Goal: Task Accomplishment & Management: Complete application form

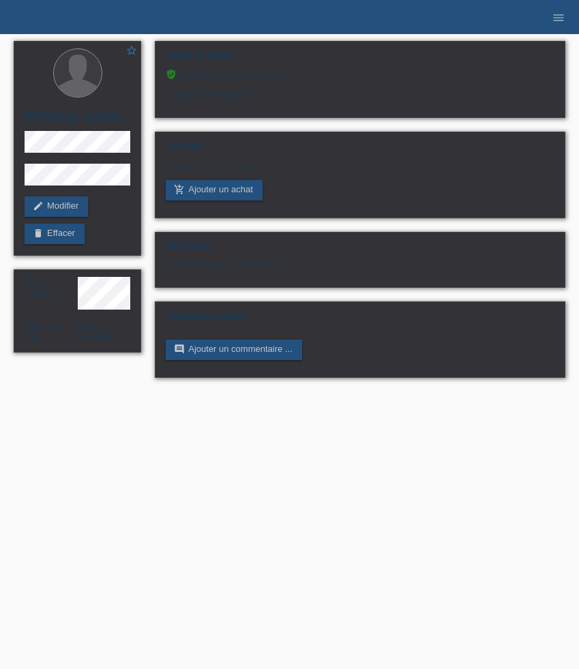
click at [561, 24] on icon "menu" at bounding box center [559, 18] width 14 height 14
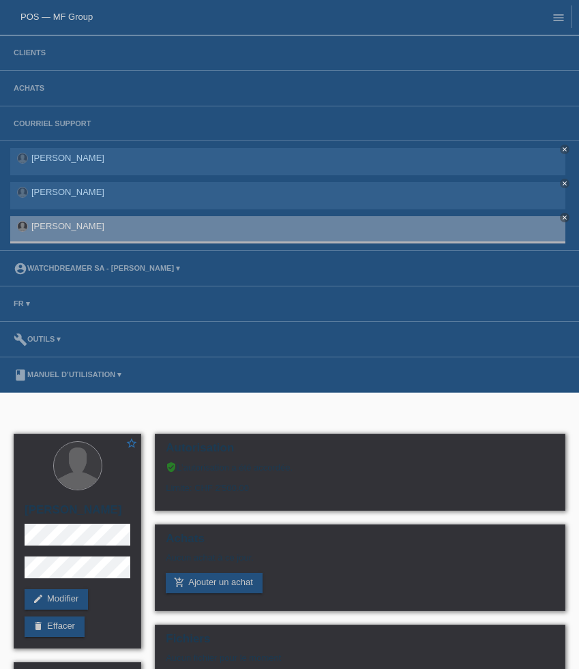
click at [20, 59] on li "Clients" at bounding box center [289, 52] width 579 height 35
click at [27, 51] on link "Clients" at bounding box center [30, 52] width 46 height 8
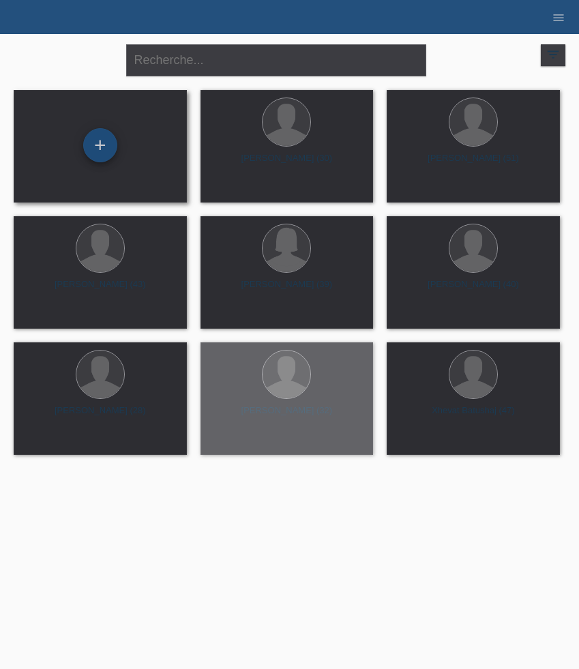
click at [96, 142] on div "+" at bounding box center [100, 145] width 34 height 34
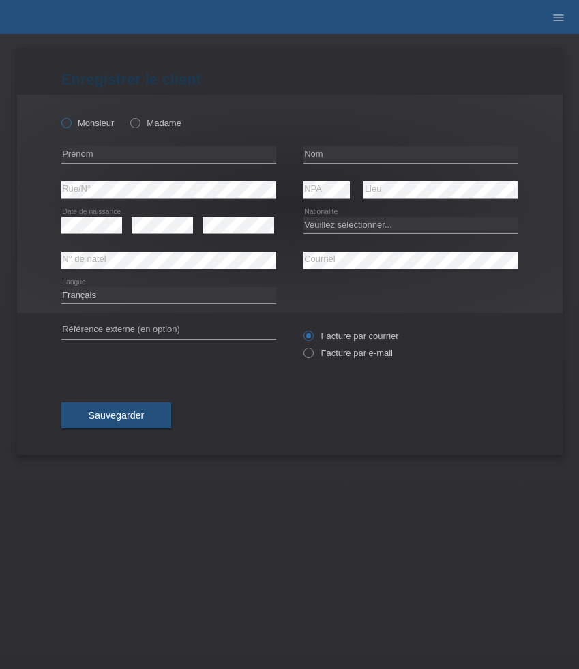
click at [72, 123] on label "Monsieur" at bounding box center [87, 123] width 53 height 10
click at [70, 123] on input "Monsieur" at bounding box center [65, 122] width 9 height 9
radio input "true"
click at [158, 154] on input "text" at bounding box center [168, 154] width 215 height 17
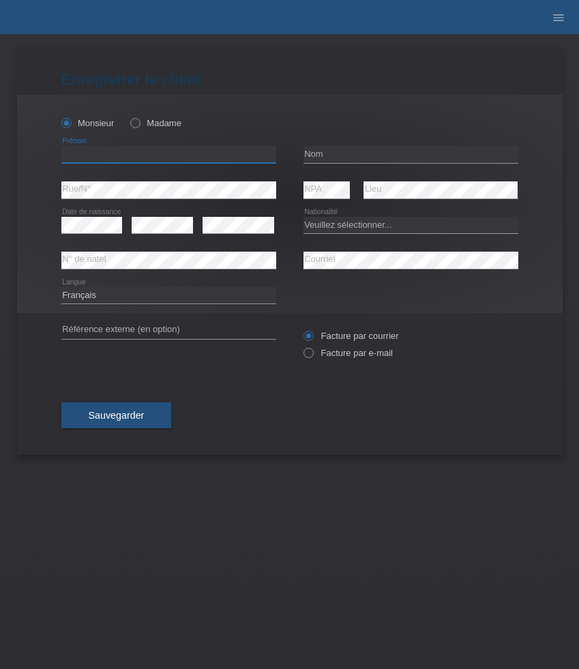
paste input "Léonard"
type input "Léonard"
click at [340, 161] on input "text" at bounding box center [411, 154] width 215 height 17
paste input "Vermot-Petit-Outhenin"
type input "Vermot-Petit-Outhenin"
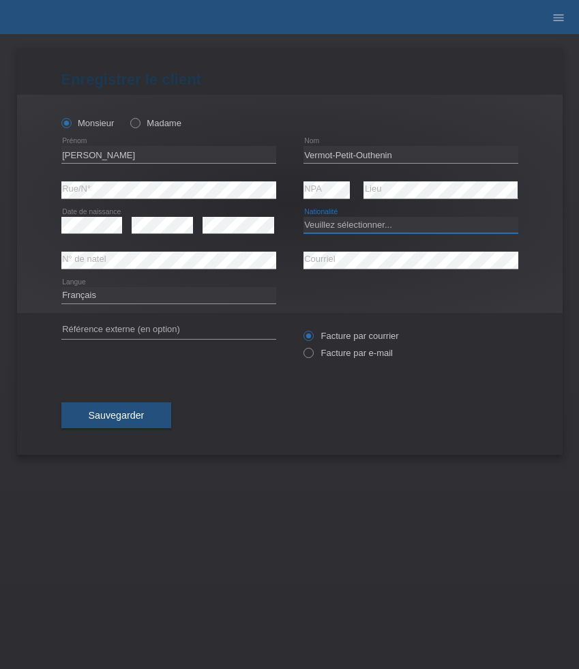
click at [359, 227] on select "Veuillez sélectionner... Suisse Allemagne Autriche Liechtenstein ------------ A…" at bounding box center [411, 225] width 215 height 16
select select "CH"
click at [304, 217] on select "Veuillez sélectionner... Suisse Allemagne Autriche Liechtenstein ------------ A…" at bounding box center [411, 225] width 215 height 16
click at [331, 358] on label "Facture par e-mail" at bounding box center [348, 353] width 89 height 10
click at [313, 359] on input "Facture par e-mail" at bounding box center [308, 356] width 9 height 17
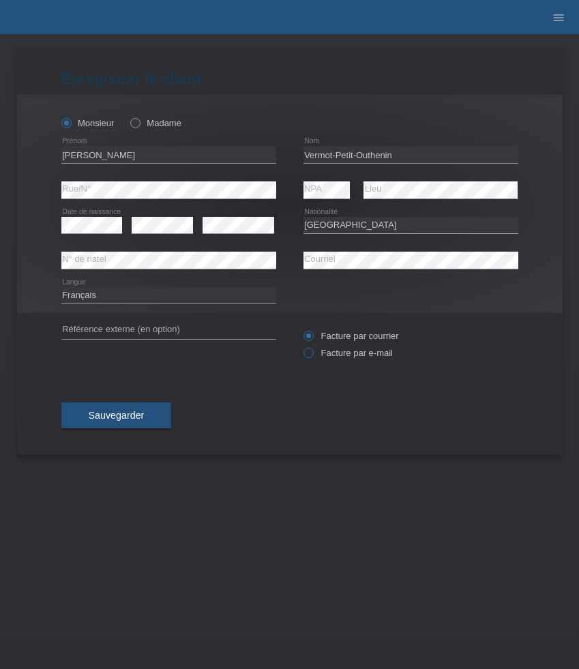
radio input "true"
click at [153, 415] on button "Sauvegarder" at bounding box center [116, 416] width 111 height 26
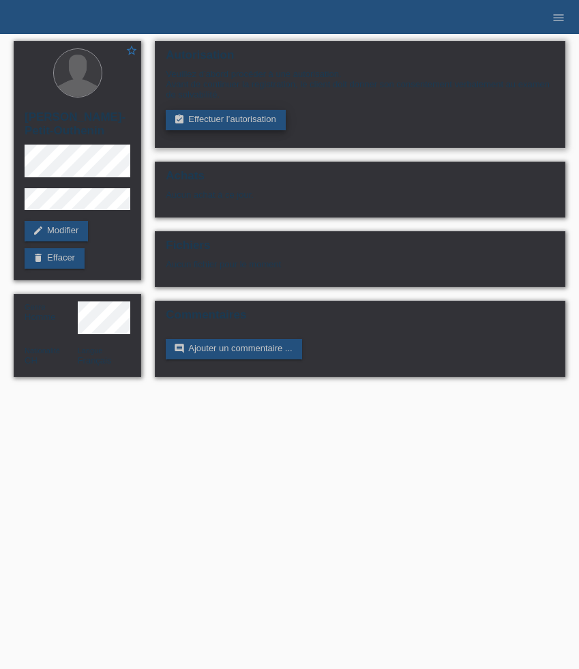
click at [275, 119] on link "assignment_turned_in Effectuer l’autorisation" at bounding box center [225, 120] width 119 height 20
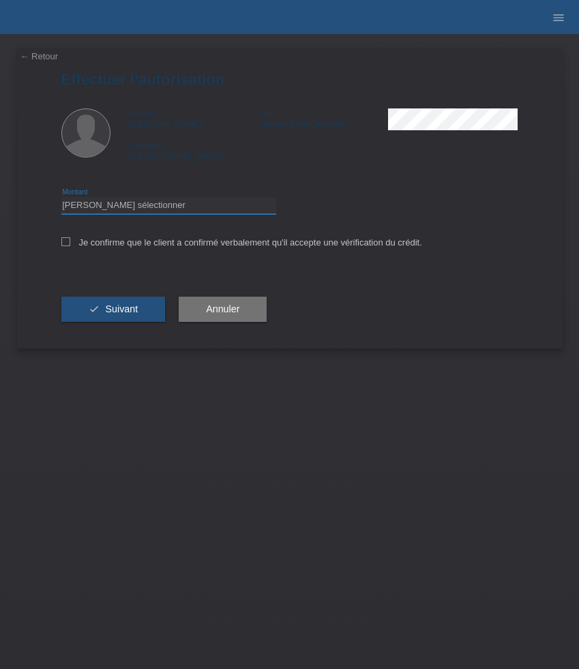
click at [147, 207] on select "Veuillez sélectionner CHF 1.00 - CHF 499.00 CHF 500.00 - CHF 1'999.00 CHF 2'000…" at bounding box center [168, 205] width 215 height 16
select select "3"
click at [61, 199] on select "Veuillez sélectionner CHF 1.00 - CHF 499.00 CHF 500.00 - CHF 1'999.00 CHF 2'000…" at bounding box center [168, 205] width 215 height 16
click at [94, 245] on label "Je confirme que le client a confirmé verbalement qu'il accepte une vérification…" at bounding box center [241, 242] width 361 height 10
click at [70, 245] on input "Je confirme que le client a confirmé verbalement qu'il accepte une vérification…" at bounding box center [65, 241] width 9 height 9
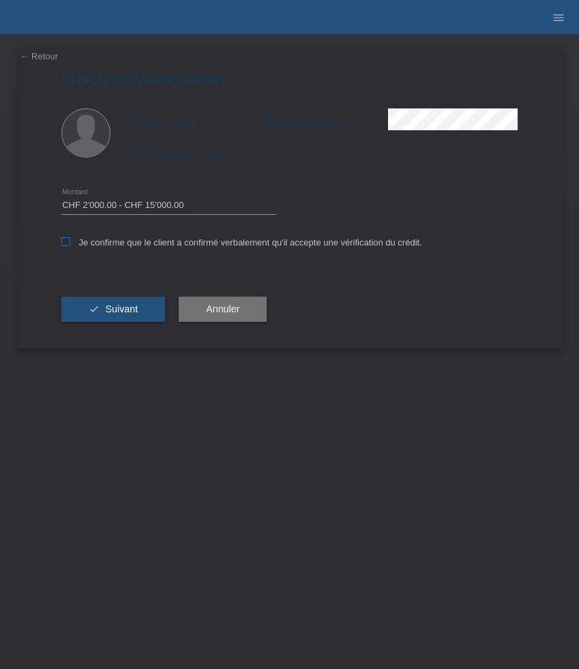
checkbox input "true"
click at [116, 315] on span "Suivant" at bounding box center [121, 309] width 33 height 11
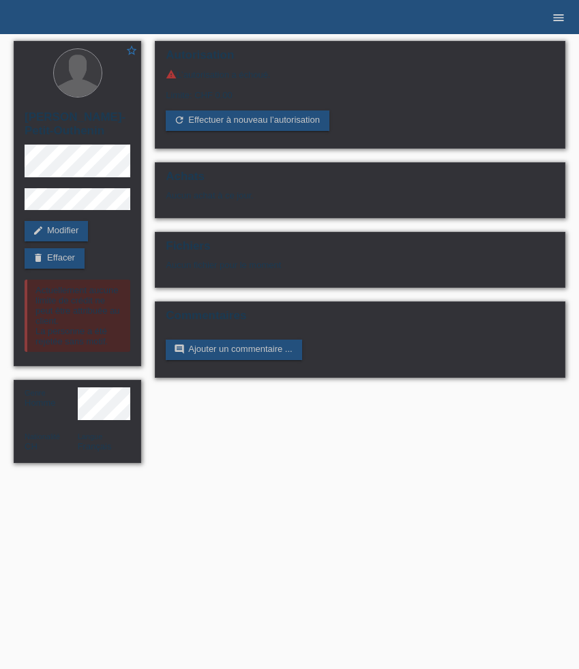
click at [557, 22] on icon "menu" at bounding box center [559, 18] width 14 height 14
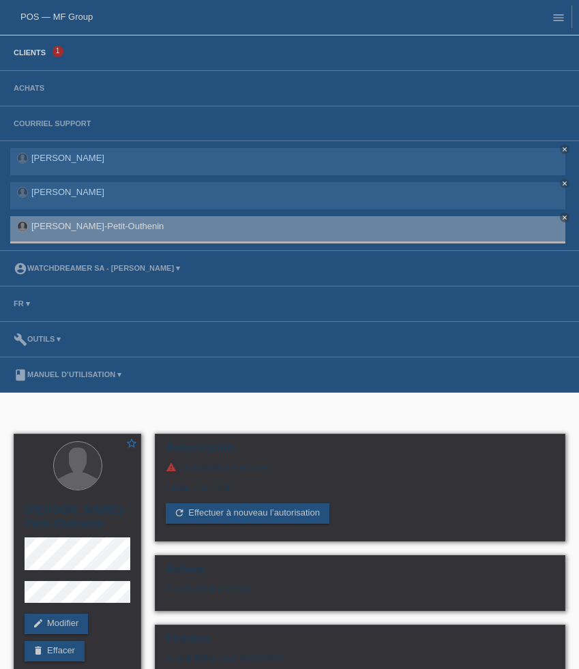
click at [40, 55] on link "Clients" at bounding box center [30, 52] width 46 height 8
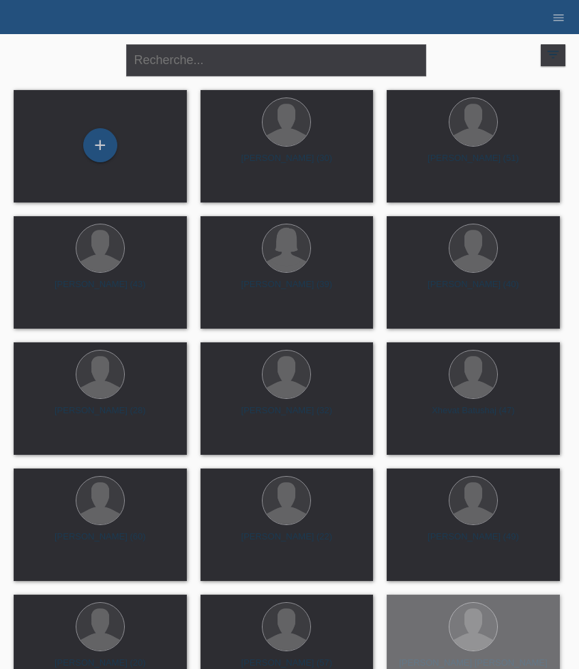
click at [548, 56] on icon "filter_list" at bounding box center [553, 54] width 15 height 15
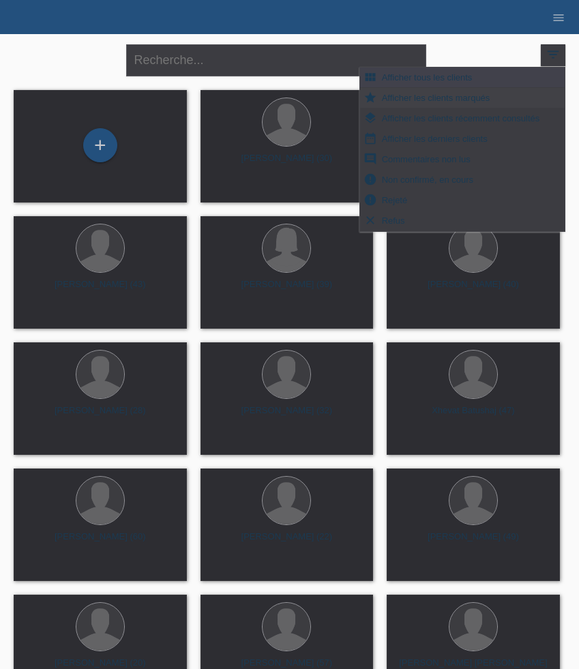
click at [454, 97] on span "Afficher les clients marqués" at bounding box center [436, 97] width 113 height 16
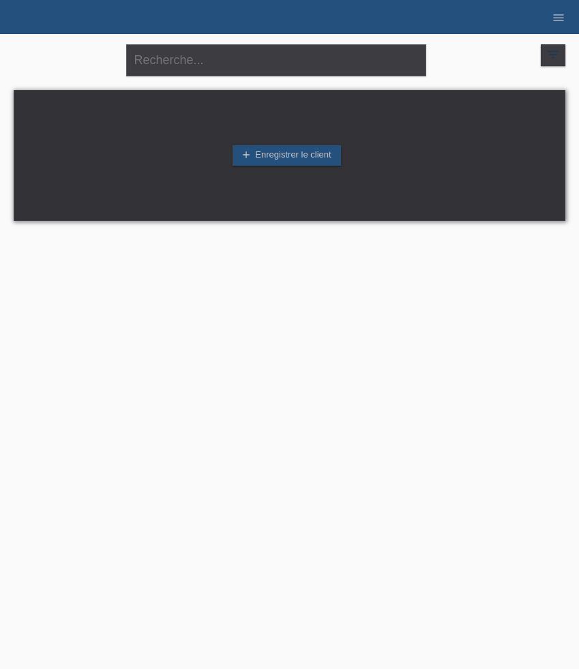
click at [564, 50] on div "filter_list" at bounding box center [553, 55] width 25 height 22
click at [558, 56] on icon "filter_list" at bounding box center [553, 54] width 15 height 15
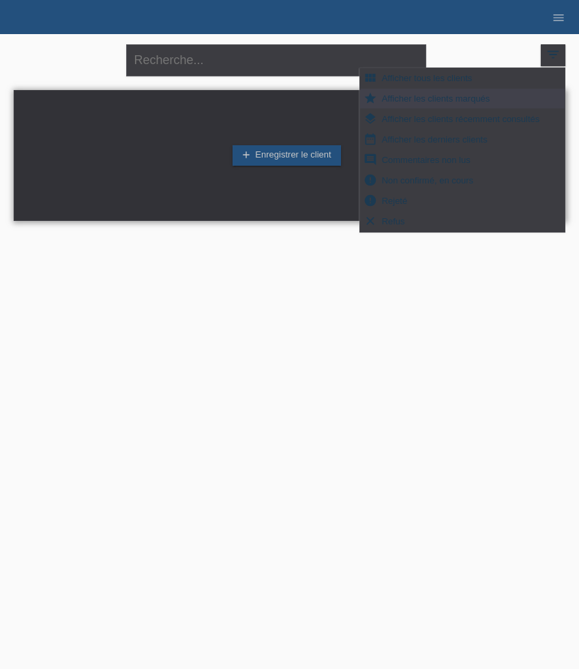
click at [108, 117] on div "add Enregistrer le client" at bounding box center [290, 155] width 552 height 131
click at [564, 20] on icon "menu" at bounding box center [559, 18] width 14 height 14
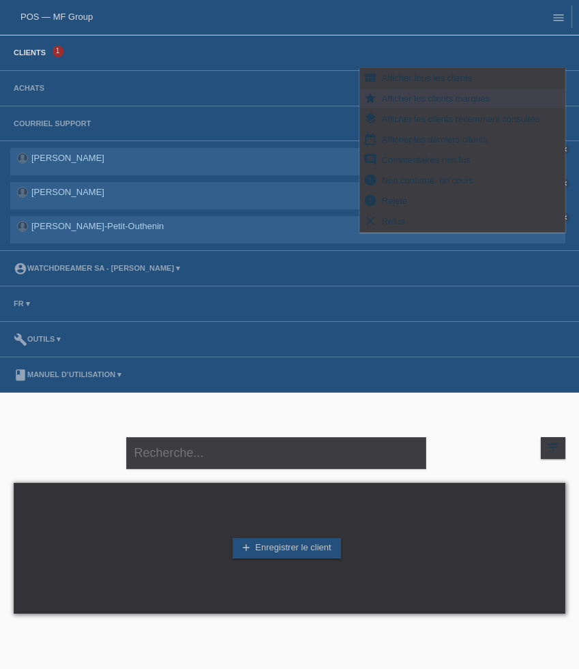
click at [35, 57] on link "Clients" at bounding box center [30, 52] width 46 height 8
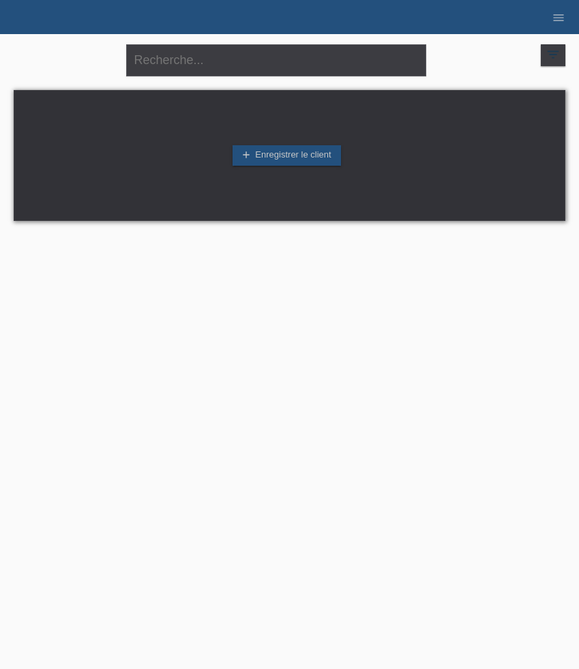
click at [555, 54] on icon "filter_list" at bounding box center [553, 54] width 15 height 15
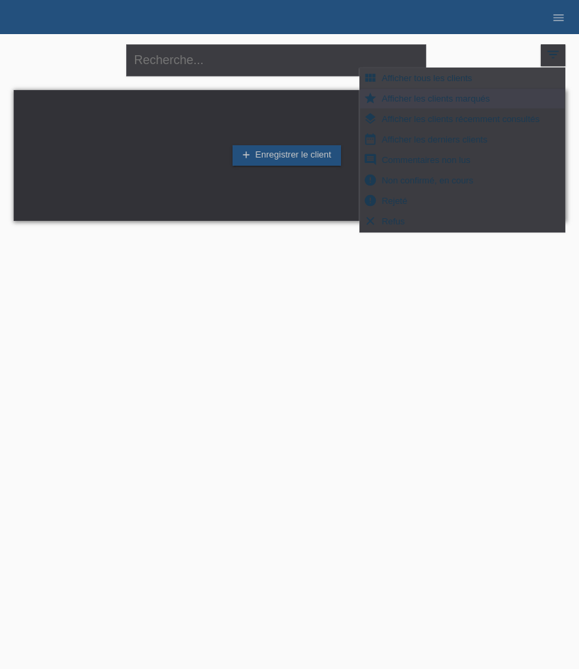
click at [439, 77] on span "Afficher tous les clients" at bounding box center [427, 78] width 95 height 16
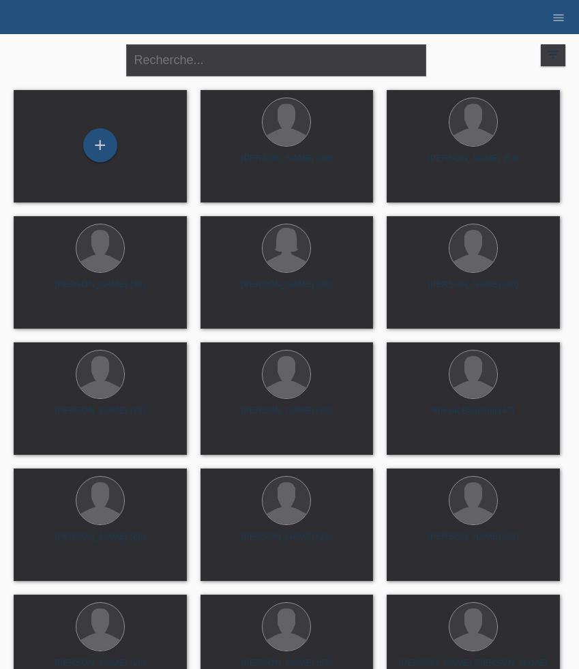
click at [555, 53] on icon "filter_list" at bounding box center [553, 54] width 15 height 15
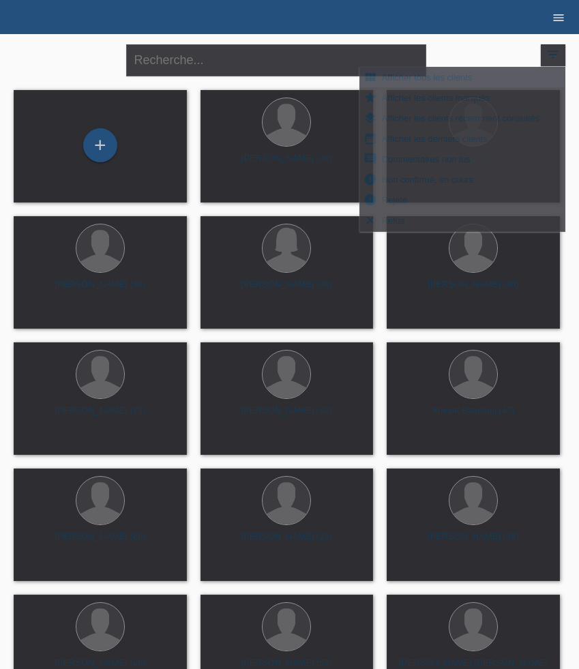
click at [553, 22] on icon "menu" at bounding box center [559, 18] width 14 height 14
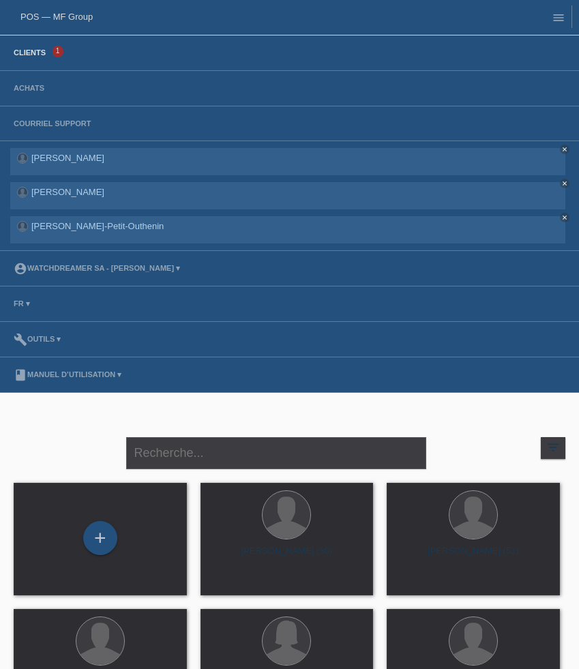
click at [32, 97] on li "Achats" at bounding box center [289, 88] width 579 height 35
click at [31, 91] on link "Achats" at bounding box center [29, 88] width 44 height 8
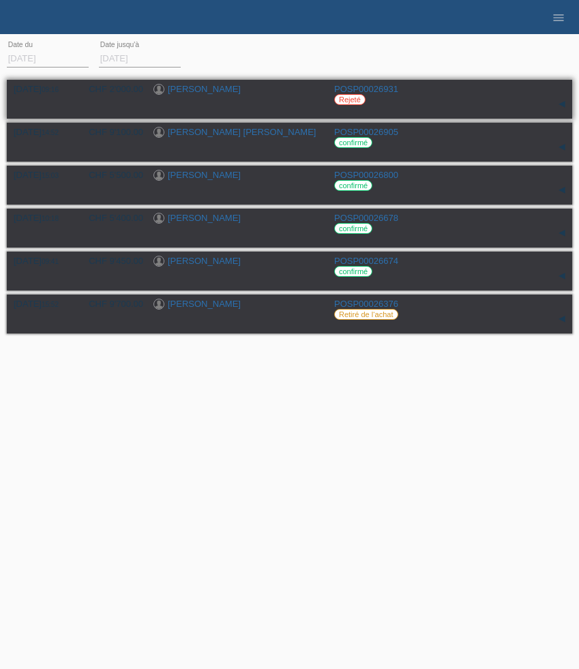
click at [446, 104] on div "Rejeté" at bounding box center [409, 99] width 150 height 11
click at [247, 97] on div "[DATE] 09:16 CHF 2'000.00 [PERSON_NAME] POSP00026931 Rejeté" at bounding box center [290, 99] width 552 height 31
click at [348, 91] on link "POSP00026931" at bounding box center [366, 89] width 64 height 10
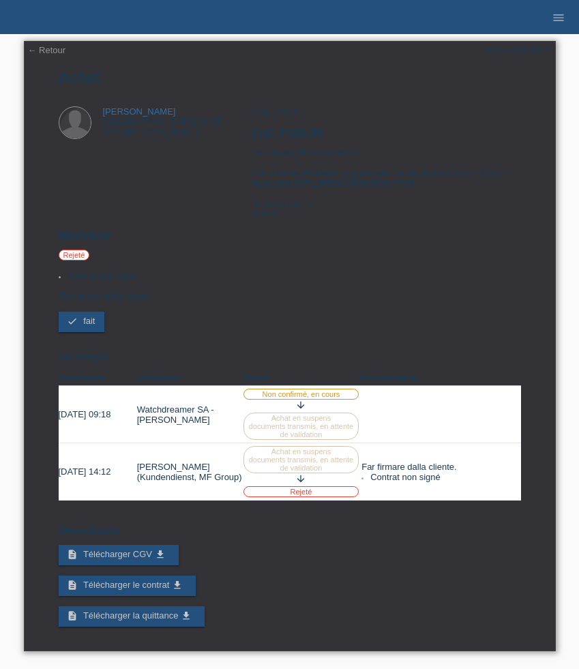
scroll to position [23, 0]
click at [550, 19] on link "menu" at bounding box center [558, 17] width 27 height 8
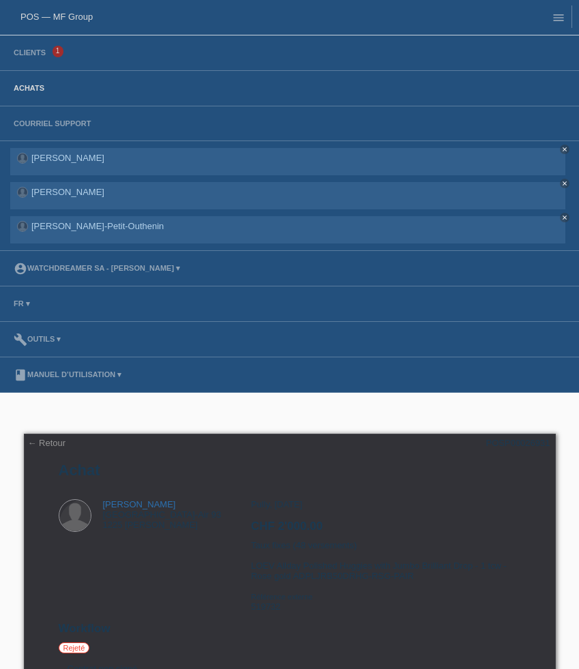
click at [35, 89] on link "Achats" at bounding box center [29, 88] width 44 height 8
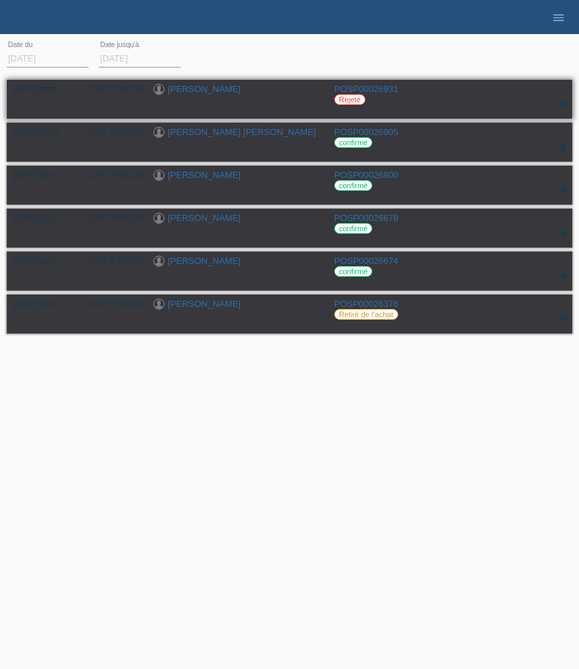
click at [178, 92] on link "[PERSON_NAME]" at bounding box center [204, 89] width 73 height 10
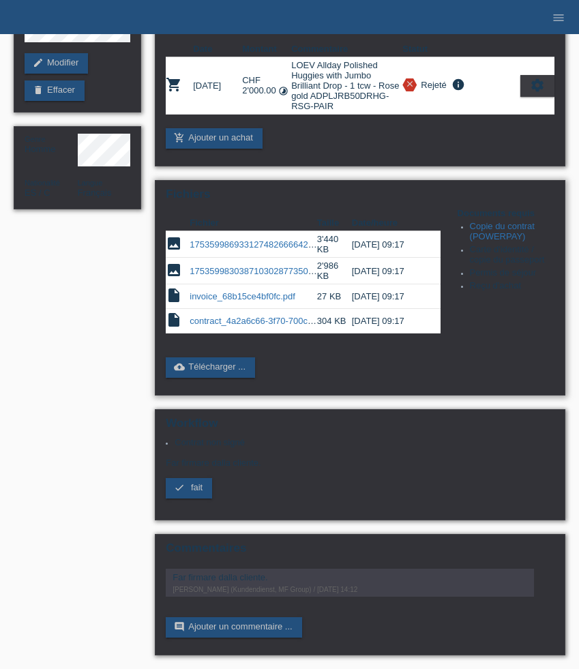
scroll to position [163, 0]
click at [280, 316] on link "contract_4a2a6c66-3f70-700c-a253-fe9d43e2d69d.pdf" at bounding box center [297, 321] width 215 height 10
drag, startPoint x: 364, startPoint y: 588, endPoint x: 349, endPoint y: 589, distance: 15.7
click at [349, 589] on div "[PERSON_NAME] (Kundendienst, MF Group) / [DATE] 14:12" at bounding box center [350, 590] width 355 height 8
click at [274, 633] on link "comment Ajouter un commentaire ..." at bounding box center [234, 628] width 136 height 20
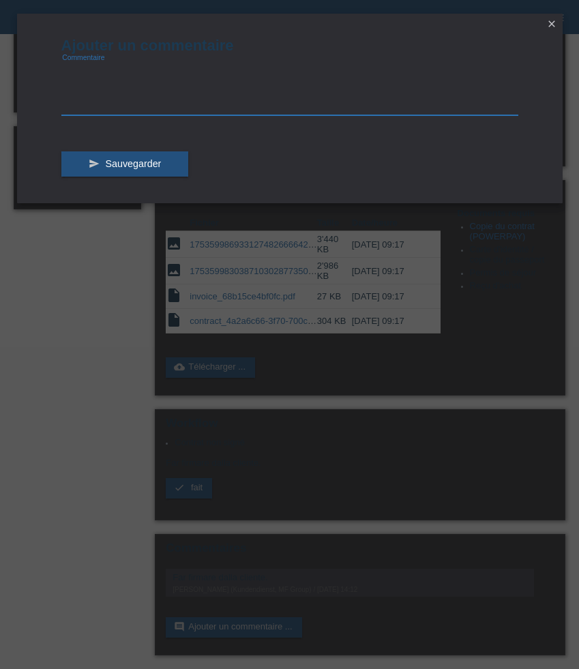
click at [86, 111] on textarea at bounding box center [289, 89] width 457 height 53
type textarea "Le contrat est signé, via Skribble, comme TOUT les contrats que nous avons soum…"
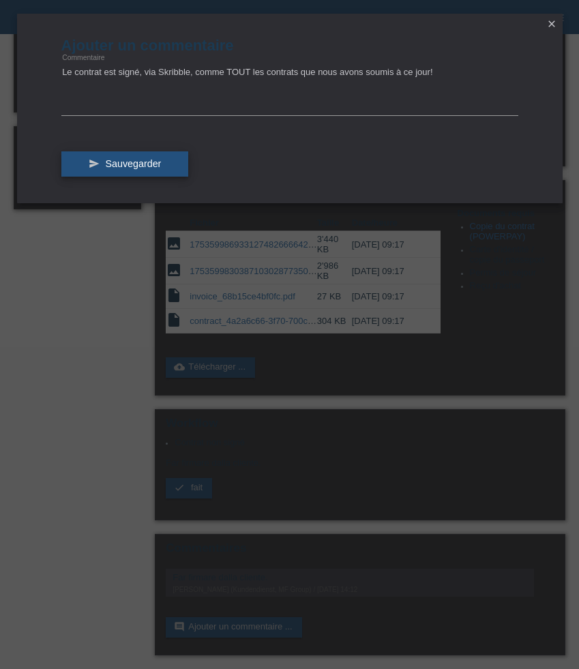
click at [141, 163] on span "Sauvegarder" at bounding box center [133, 163] width 56 height 11
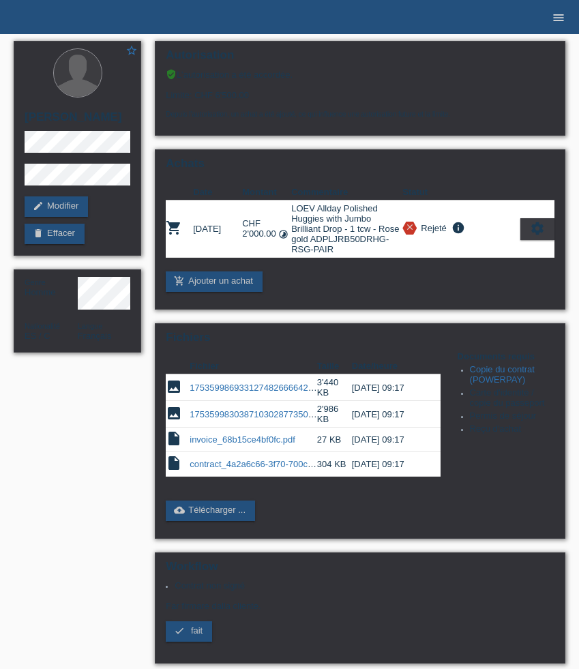
click at [553, 22] on icon "menu" at bounding box center [559, 18] width 14 height 14
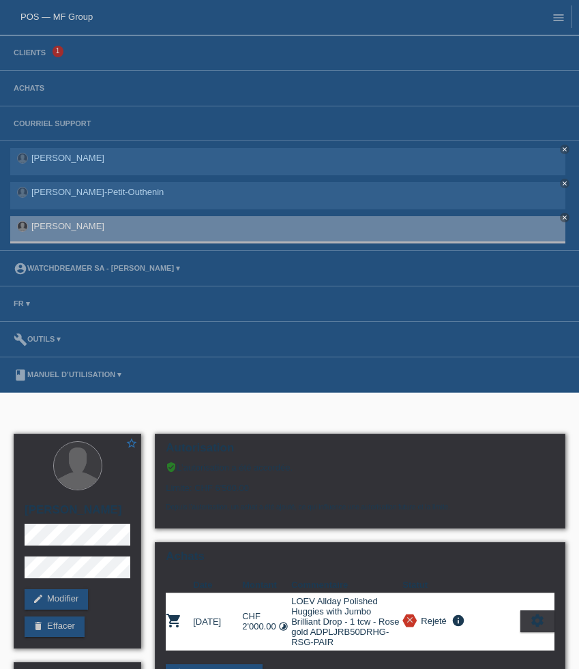
click at [50, 86] on li "Achats" at bounding box center [289, 88] width 579 height 35
click at [33, 86] on link "Achats" at bounding box center [29, 88] width 44 height 8
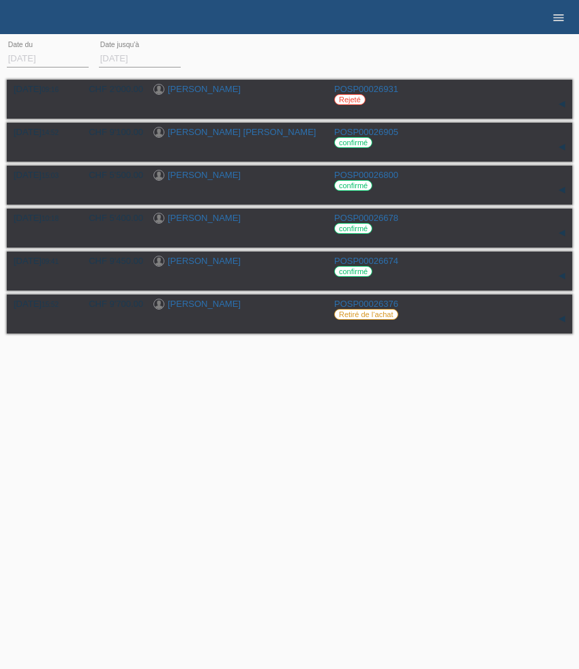
click at [560, 20] on icon "menu" at bounding box center [559, 18] width 14 height 14
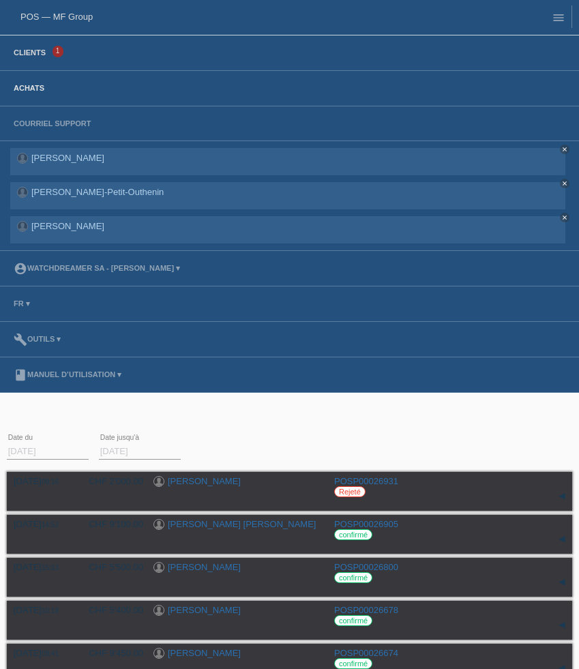
click at [24, 50] on link "Clients" at bounding box center [30, 52] width 46 height 8
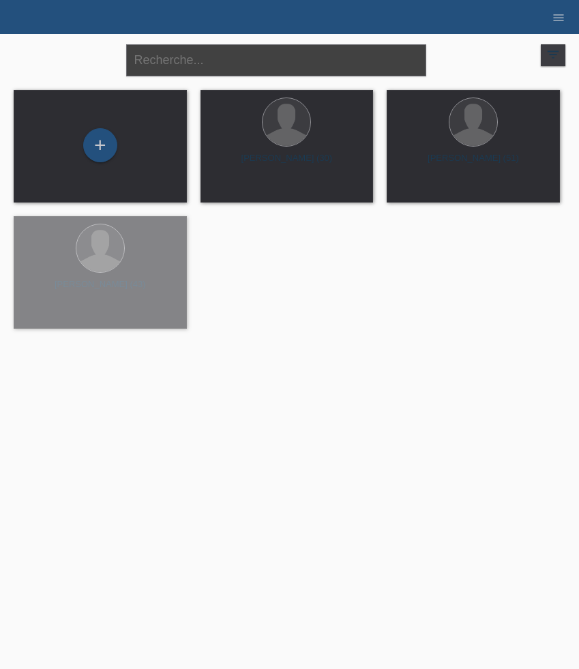
click at [218, 70] on input "text" at bounding box center [276, 60] width 300 height 32
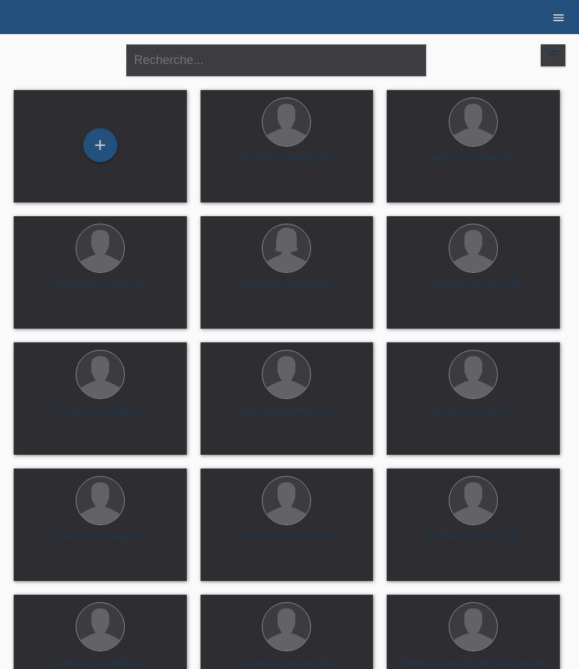
click at [560, 21] on icon "menu" at bounding box center [559, 18] width 14 height 14
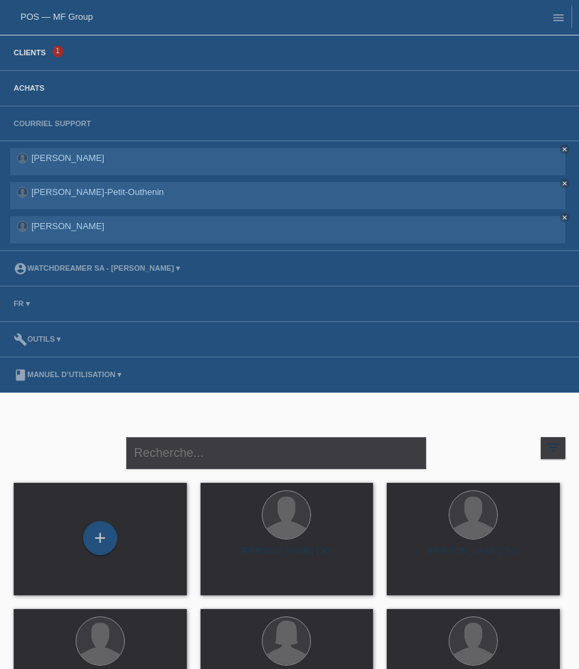
click at [37, 92] on link "Achats" at bounding box center [29, 88] width 44 height 8
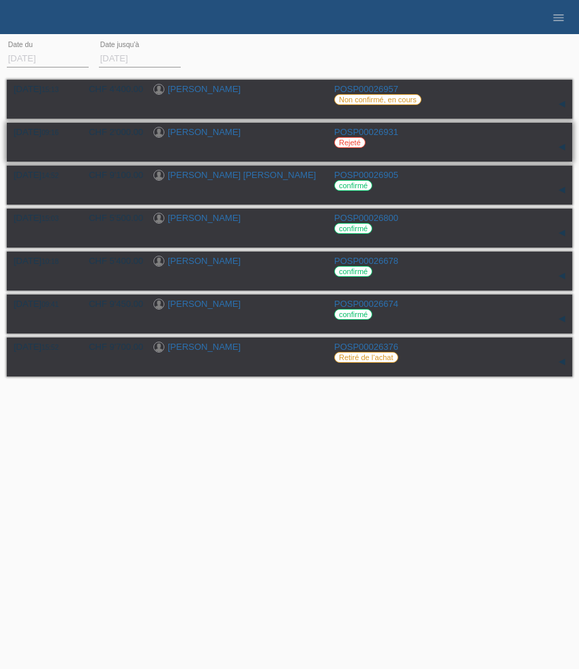
click at [192, 128] on link "[PERSON_NAME]" at bounding box center [204, 132] width 73 height 10
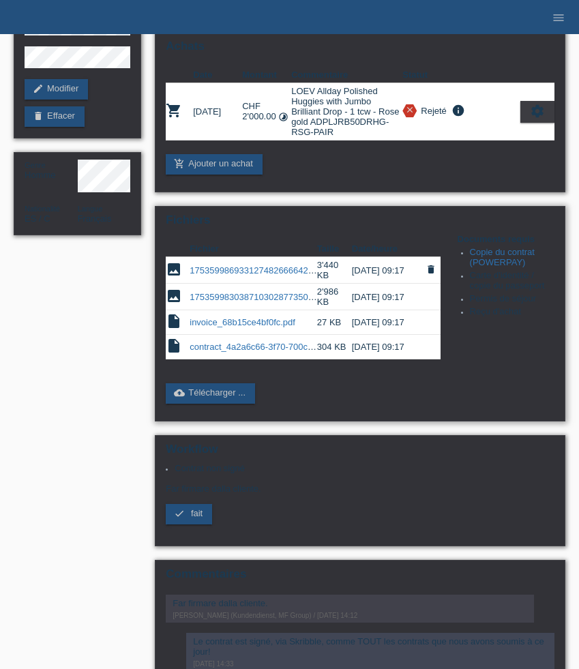
scroll to position [214, 0]
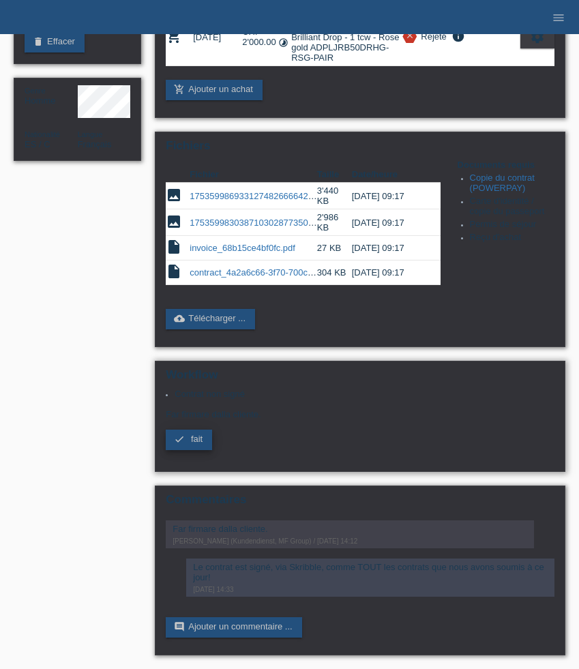
click at [187, 444] on link "check fait" at bounding box center [189, 440] width 46 height 20
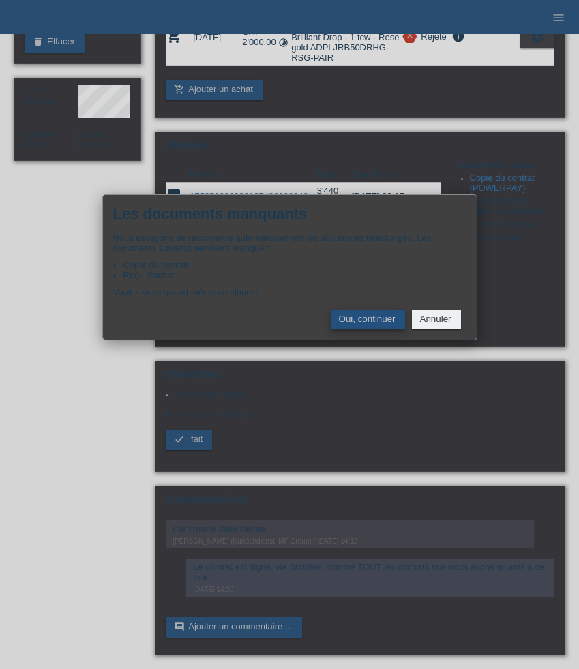
click at [382, 320] on button "Oui, continuer" at bounding box center [368, 320] width 74 height 20
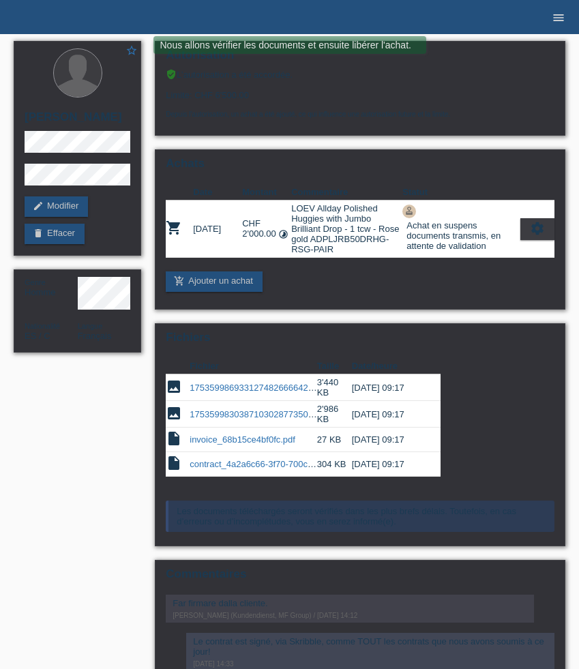
click at [566, 18] on link "menu" at bounding box center [558, 17] width 27 height 8
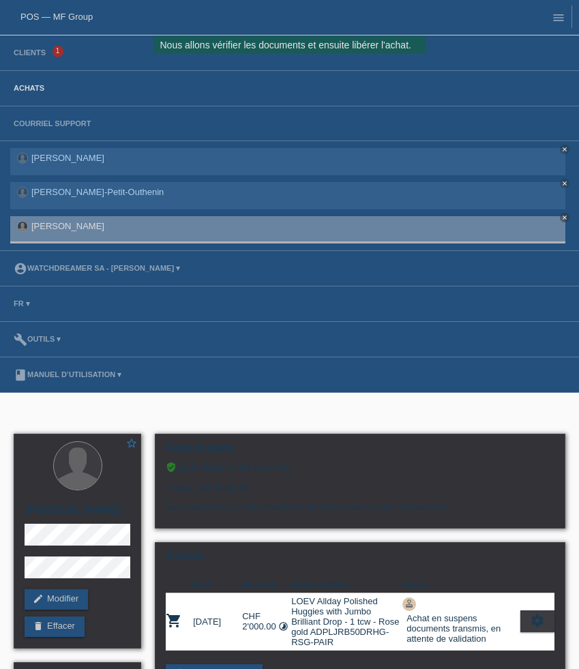
click at [21, 91] on link "Achats" at bounding box center [29, 88] width 44 height 8
